Goal: Task Accomplishment & Management: Use online tool/utility

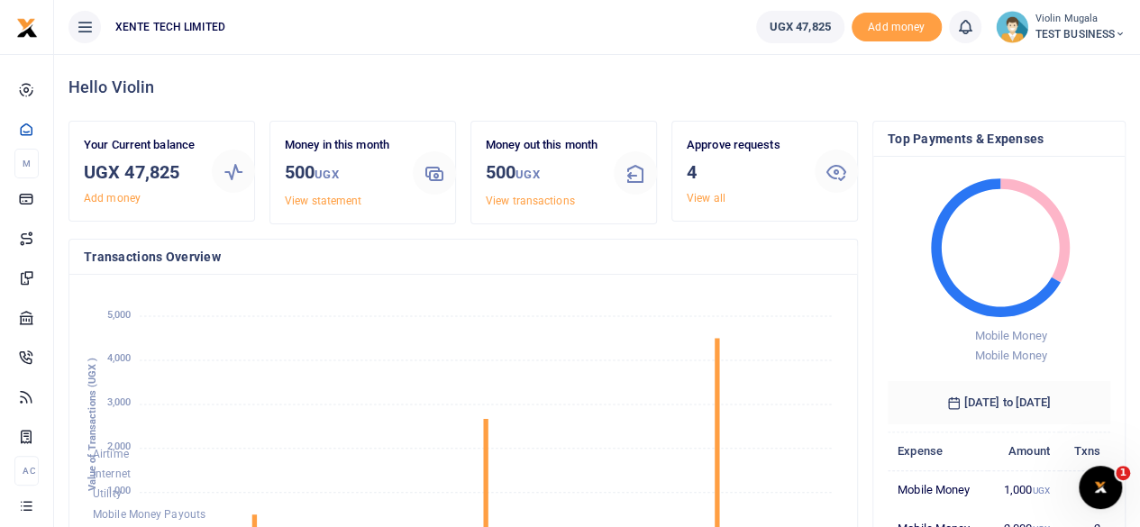
scroll to position [1, 0]
click at [892, 28] on span "Add money" at bounding box center [896, 28] width 90 height 30
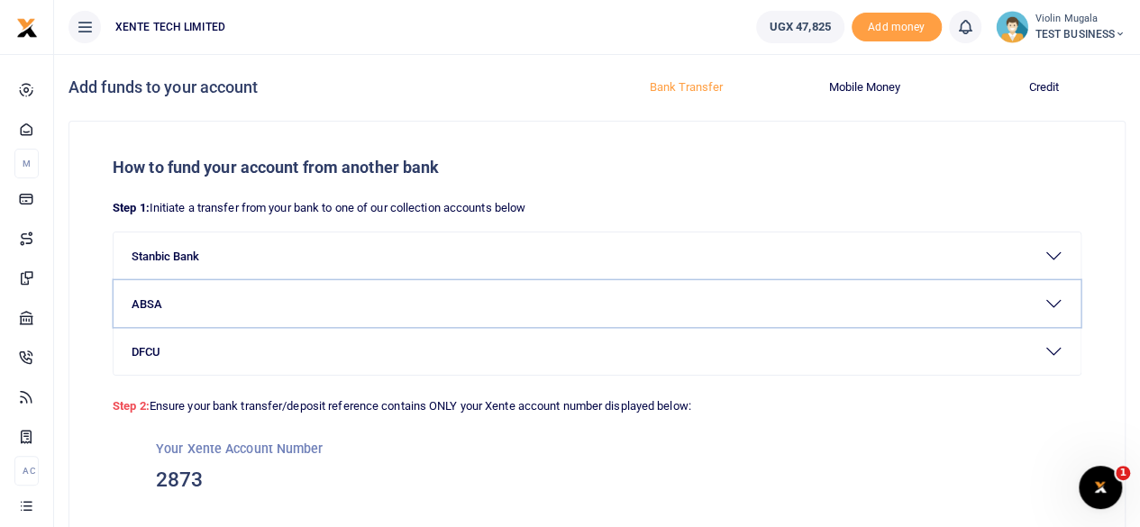
click at [581, 298] on button "ABSA" at bounding box center [597, 303] width 967 height 47
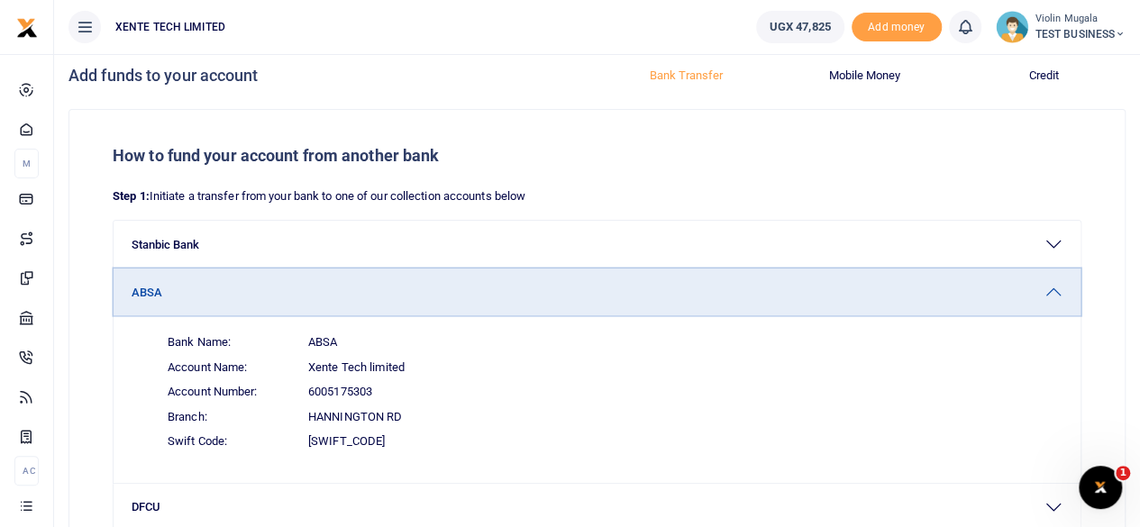
scroll to position [13, 0]
click at [969, 457] on div "Bank Name: ABSA Account Name: Xente Tech limited Account Number: 6005175303 Bra…" at bounding box center [597, 398] width 967 height 168
